Goal: Information Seeking & Learning: Learn about a topic

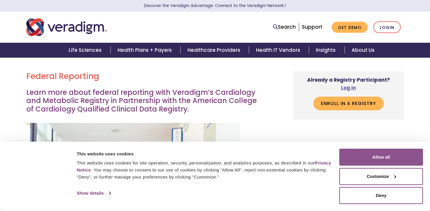
click at [367, 157] on button "Allow all" at bounding box center [381, 156] width 84 height 17
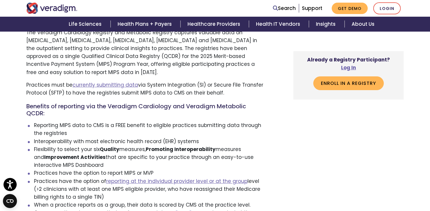
scroll to position [328, 0]
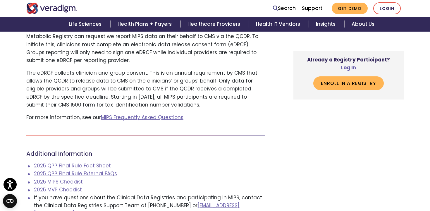
scroll to position [823, 0]
click at [103, 169] on link "2025 QPP Final Rule Fact Sheet" at bounding box center [72, 165] width 77 height 7
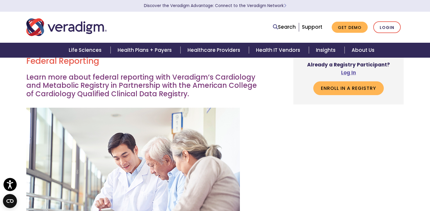
scroll to position [0, 0]
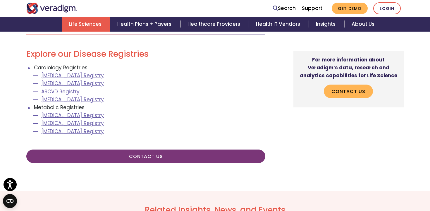
scroll to position [697, 0]
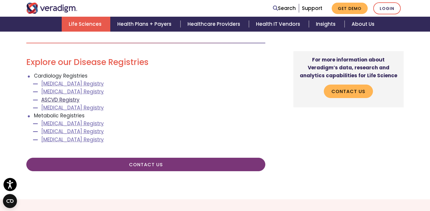
click at [72, 96] on link "ASCVD Registry" at bounding box center [60, 99] width 38 height 7
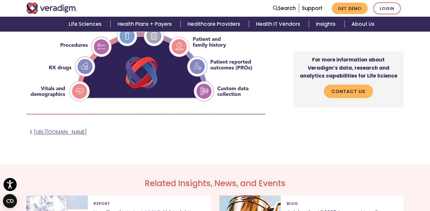
scroll to position [405, 0]
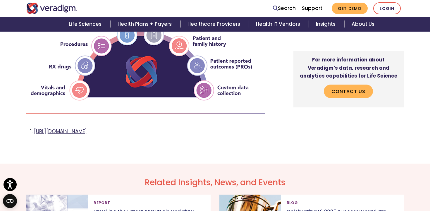
click at [87, 134] on link "https://pmc.ncbi.nlm.nih.gov/articles/PMC10168648/#:~:text=An%20estimated%2018.…" at bounding box center [60, 131] width 53 height 7
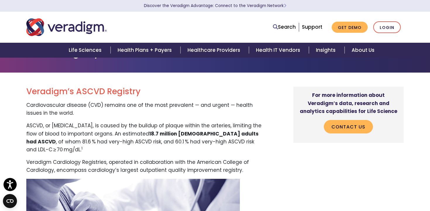
scroll to position [20, 0]
